Goal: Use online tool/utility: Use online tool/utility

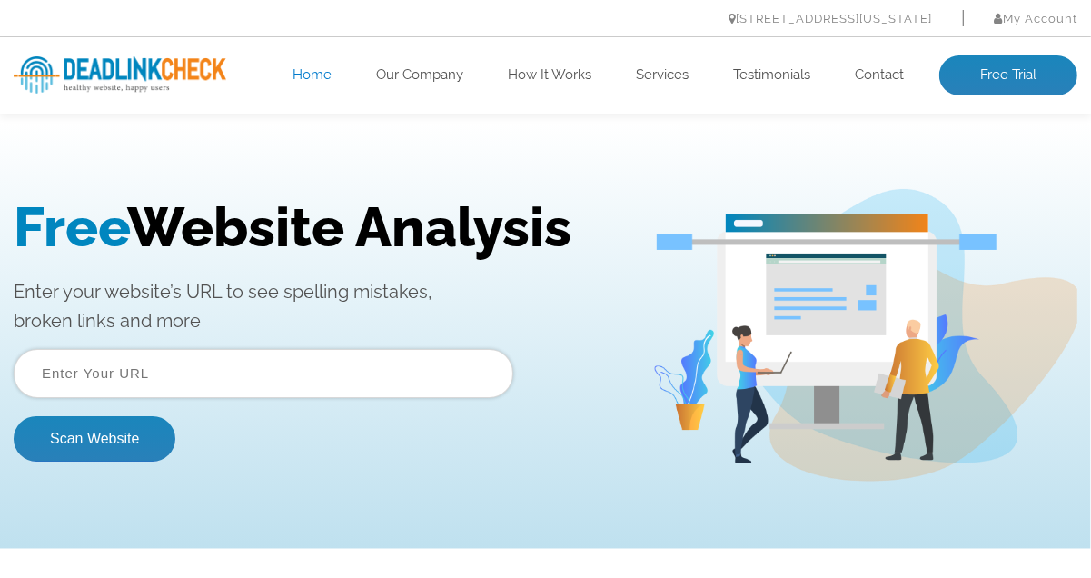
click at [219, 354] on input "text" at bounding box center [264, 372] width 500 height 49
type input "[URL][DOMAIN_NAME]"
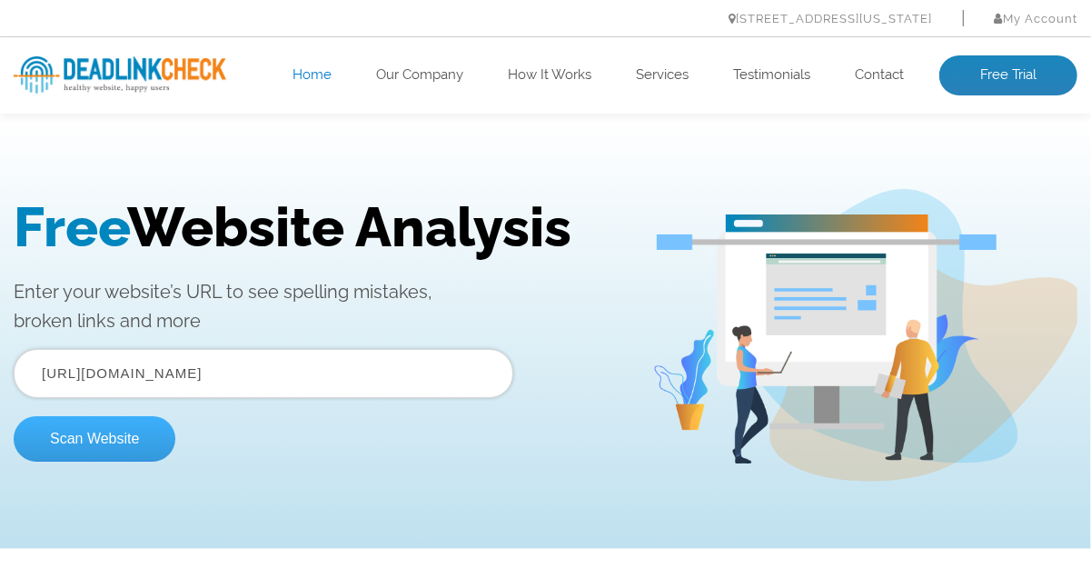
click at [135, 422] on button "Scan Website" at bounding box center [95, 437] width 162 height 45
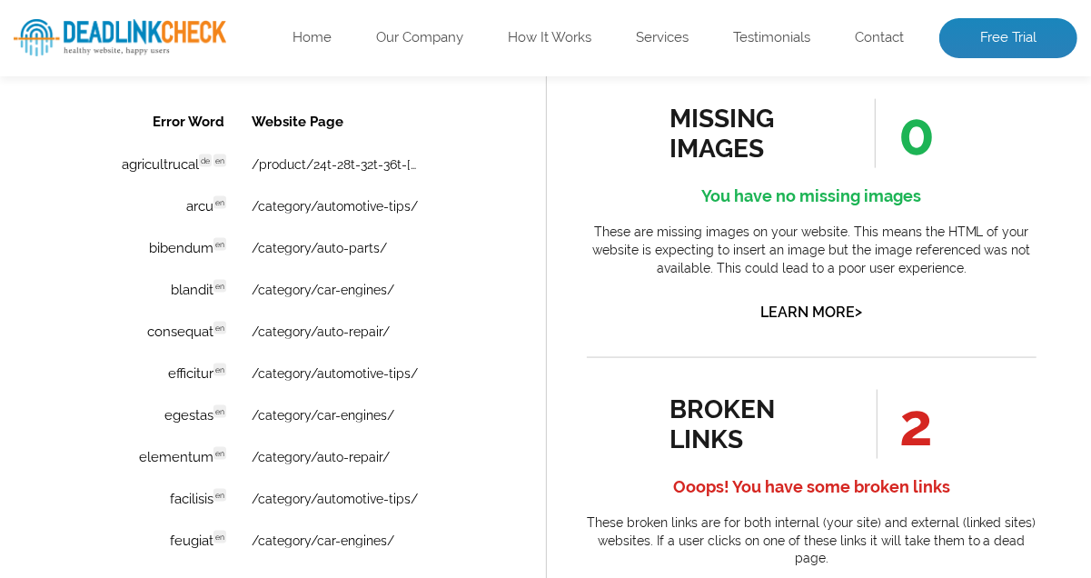
scroll to position [1453, 0]
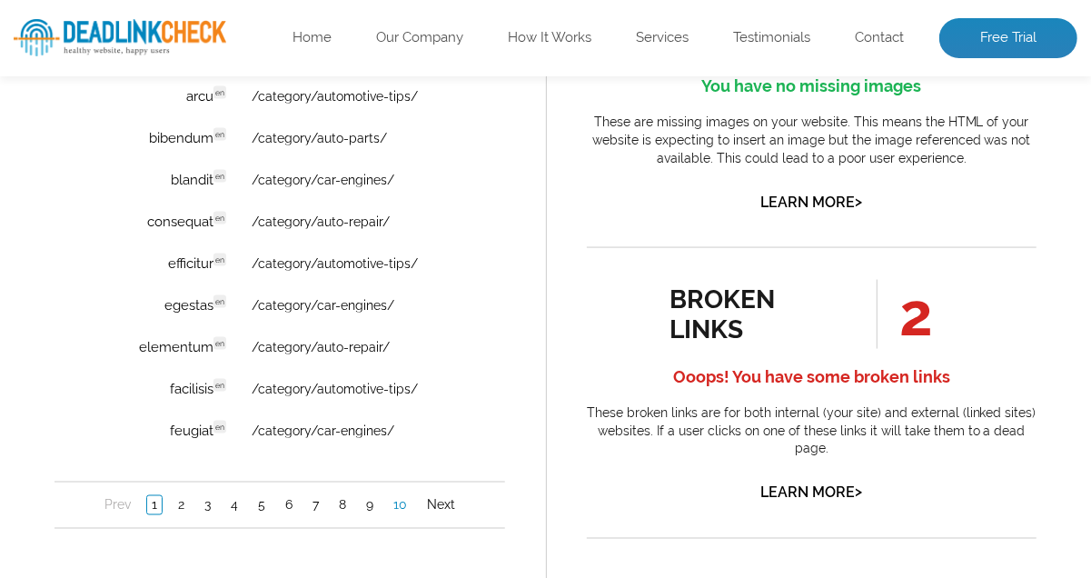
click at [393, 511] on link "10" at bounding box center [399, 505] width 23 height 18
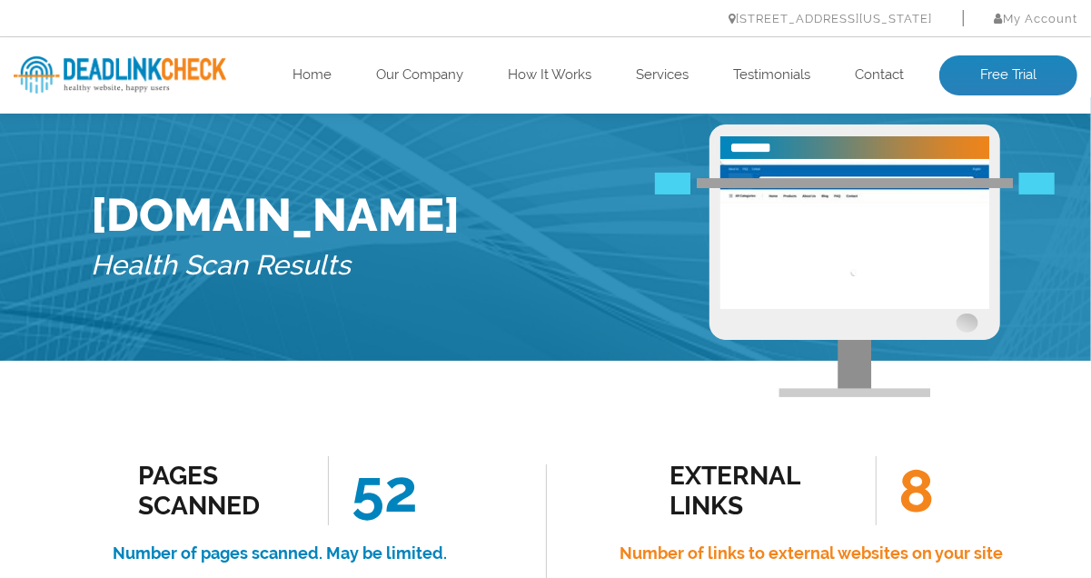
scroll to position [0, 0]
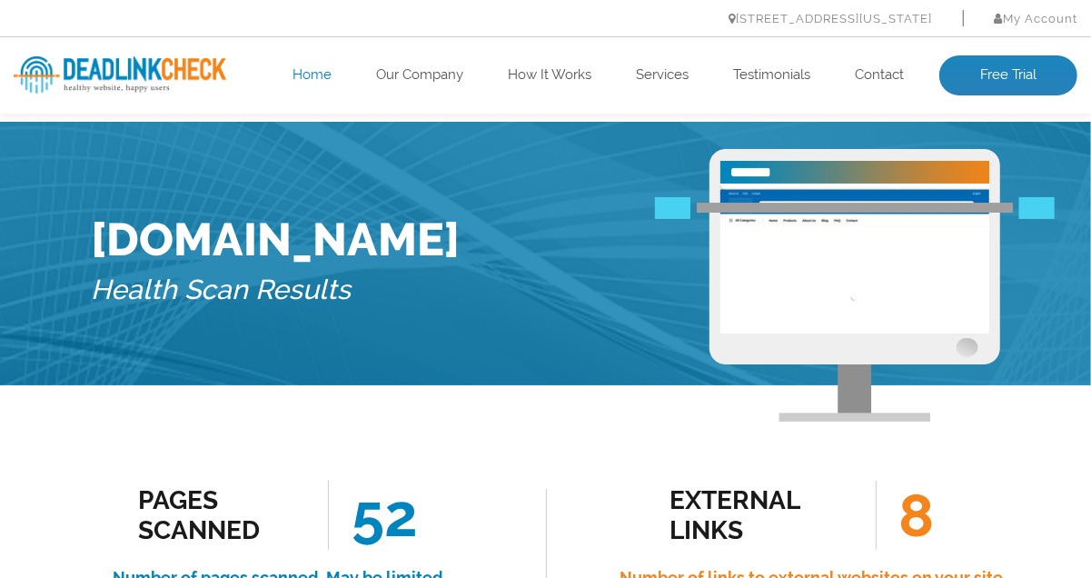
click at [315, 71] on link "Home" at bounding box center [311, 75] width 39 height 18
click at [308, 74] on link "Home" at bounding box center [311, 75] width 39 height 18
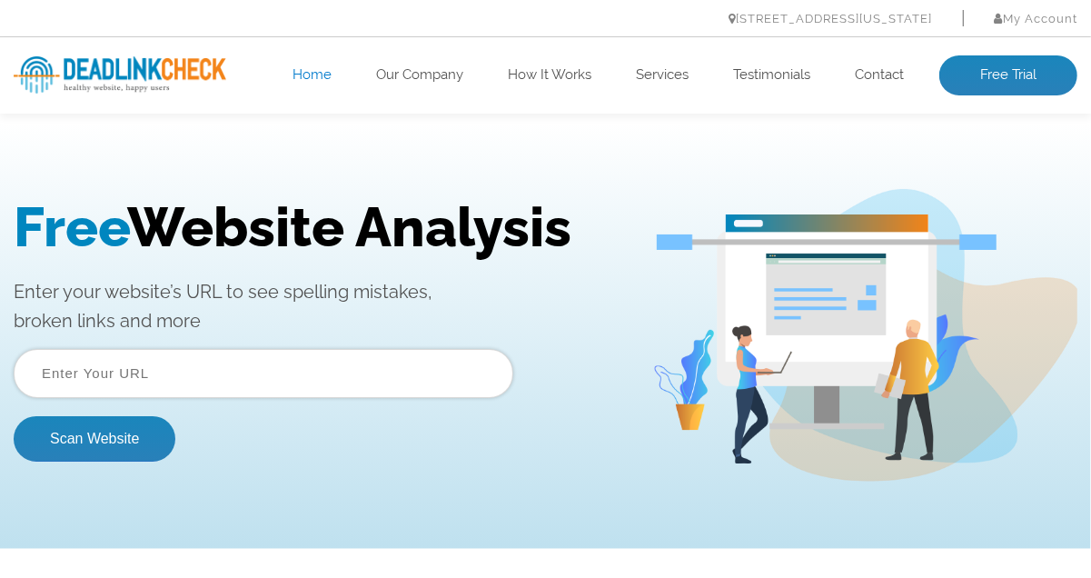
click at [185, 383] on input "text" at bounding box center [264, 372] width 500 height 49
type input "http://wondee.com/"
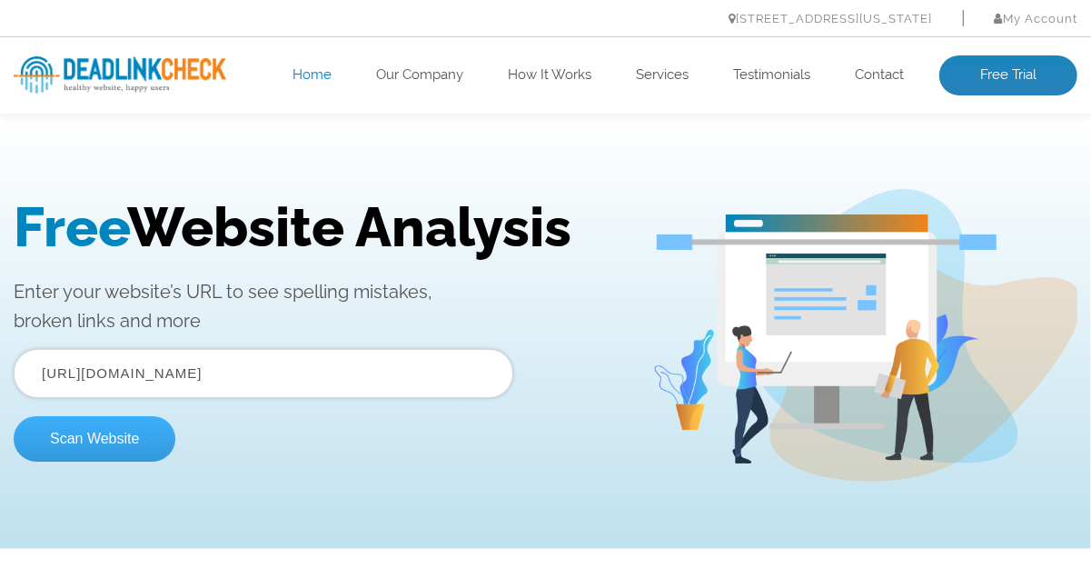
click at [108, 441] on button "Scan Website" at bounding box center [95, 437] width 162 height 45
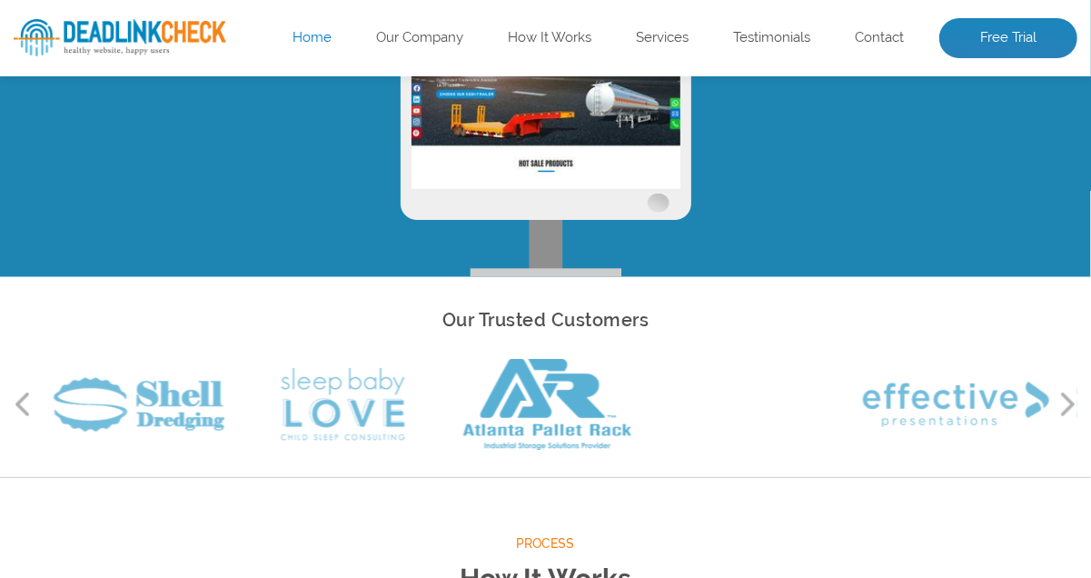
scroll to position [182, 0]
